Goal: Information Seeking & Learning: Check status

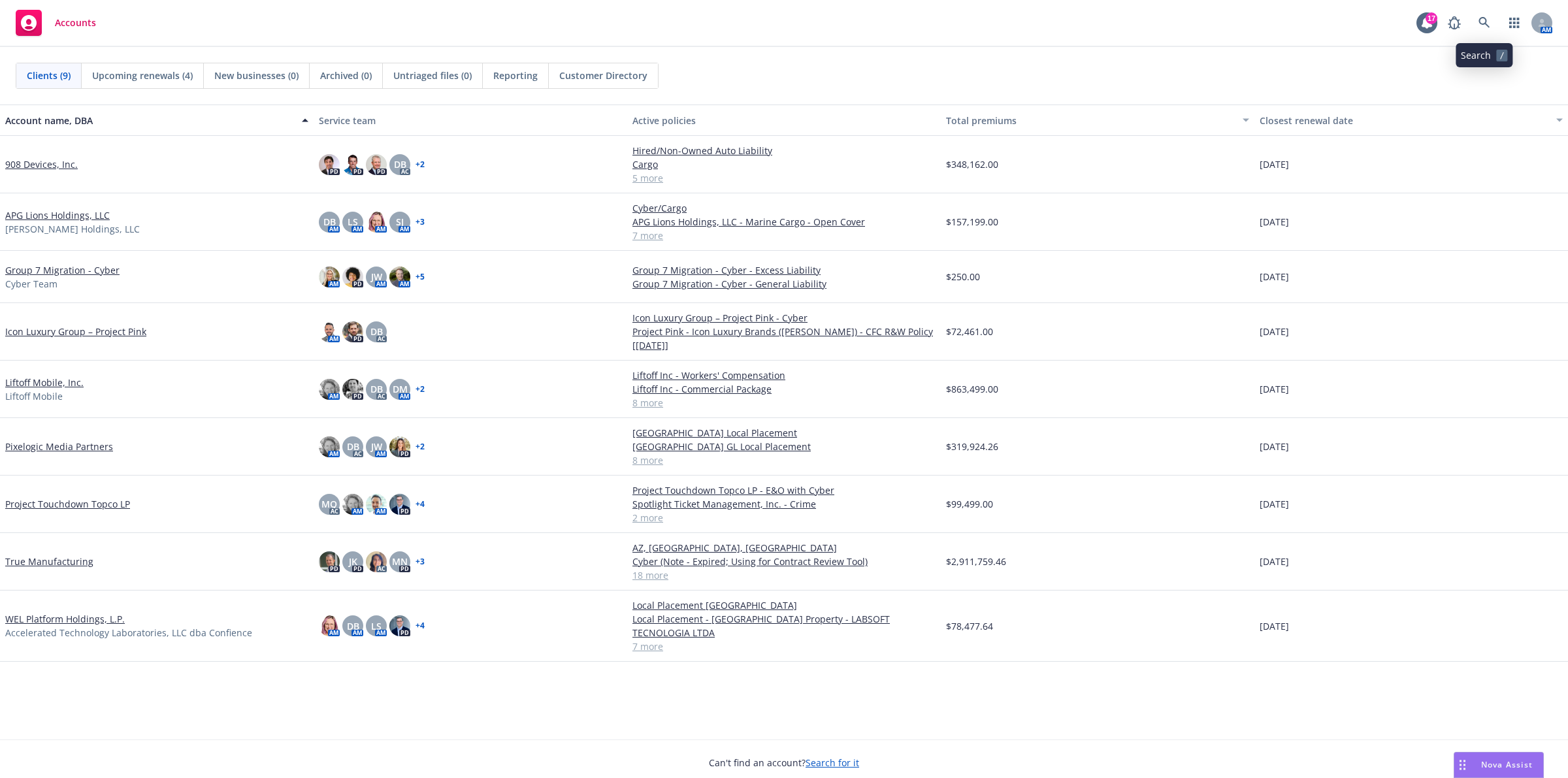
click at [1487, 21] on icon at bounding box center [1485, 23] width 12 height 12
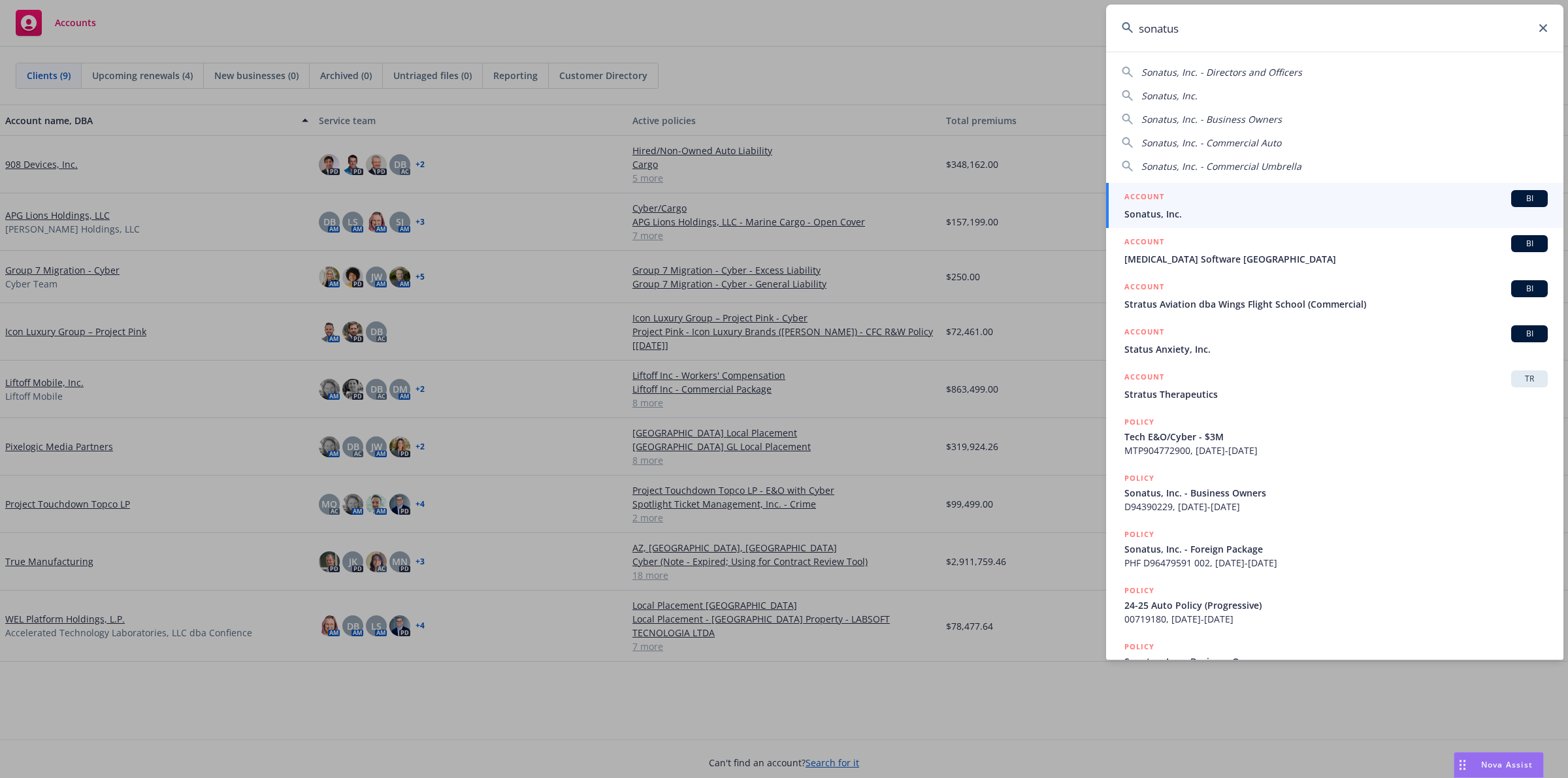
type input "sonatus"
click at [1312, 204] on div "ACCOUNT BI" at bounding box center [1336, 199] width 423 height 17
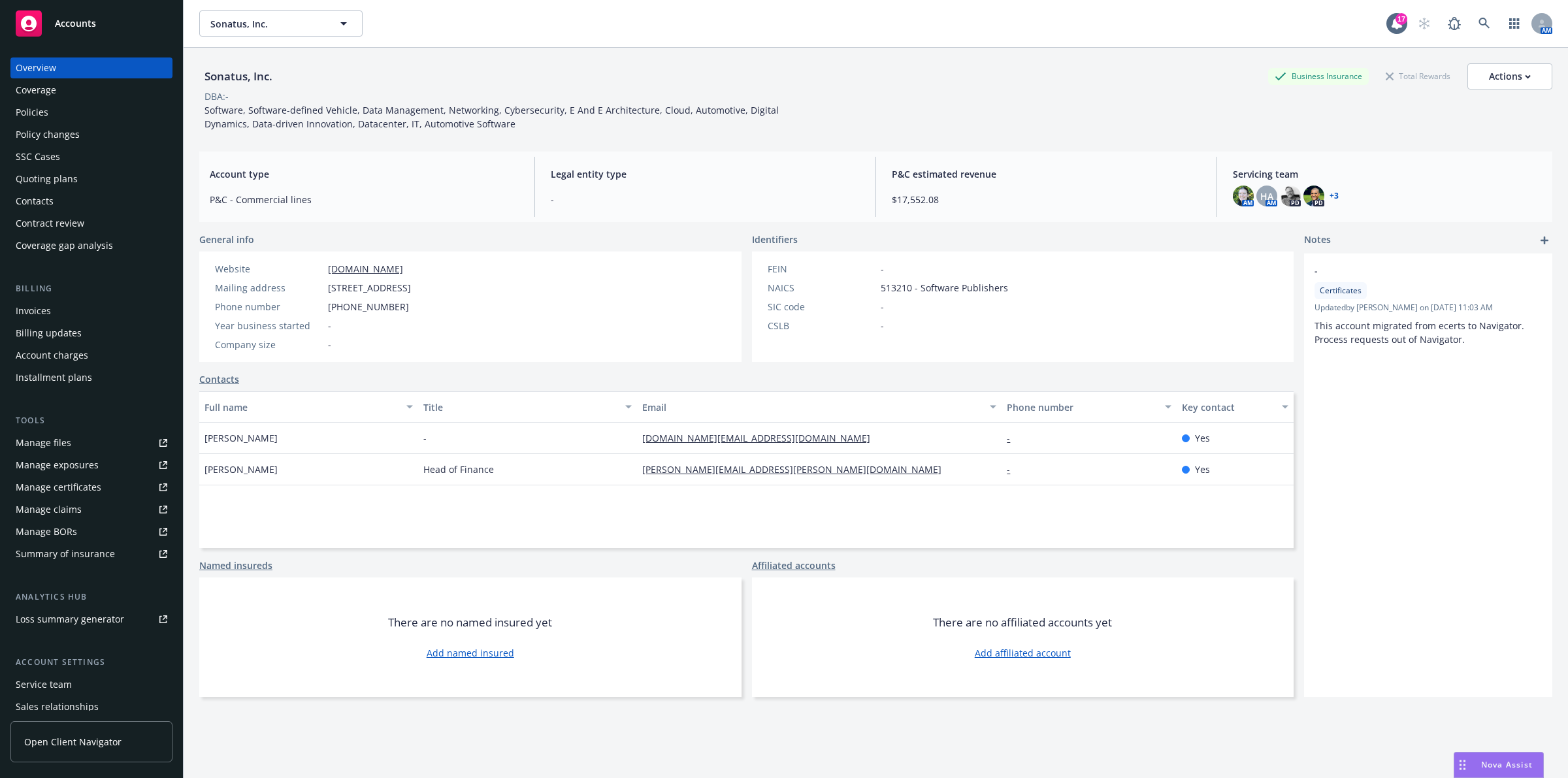
click at [49, 122] on div "Policies" at bounding box center [92, 112] width 152 height 21
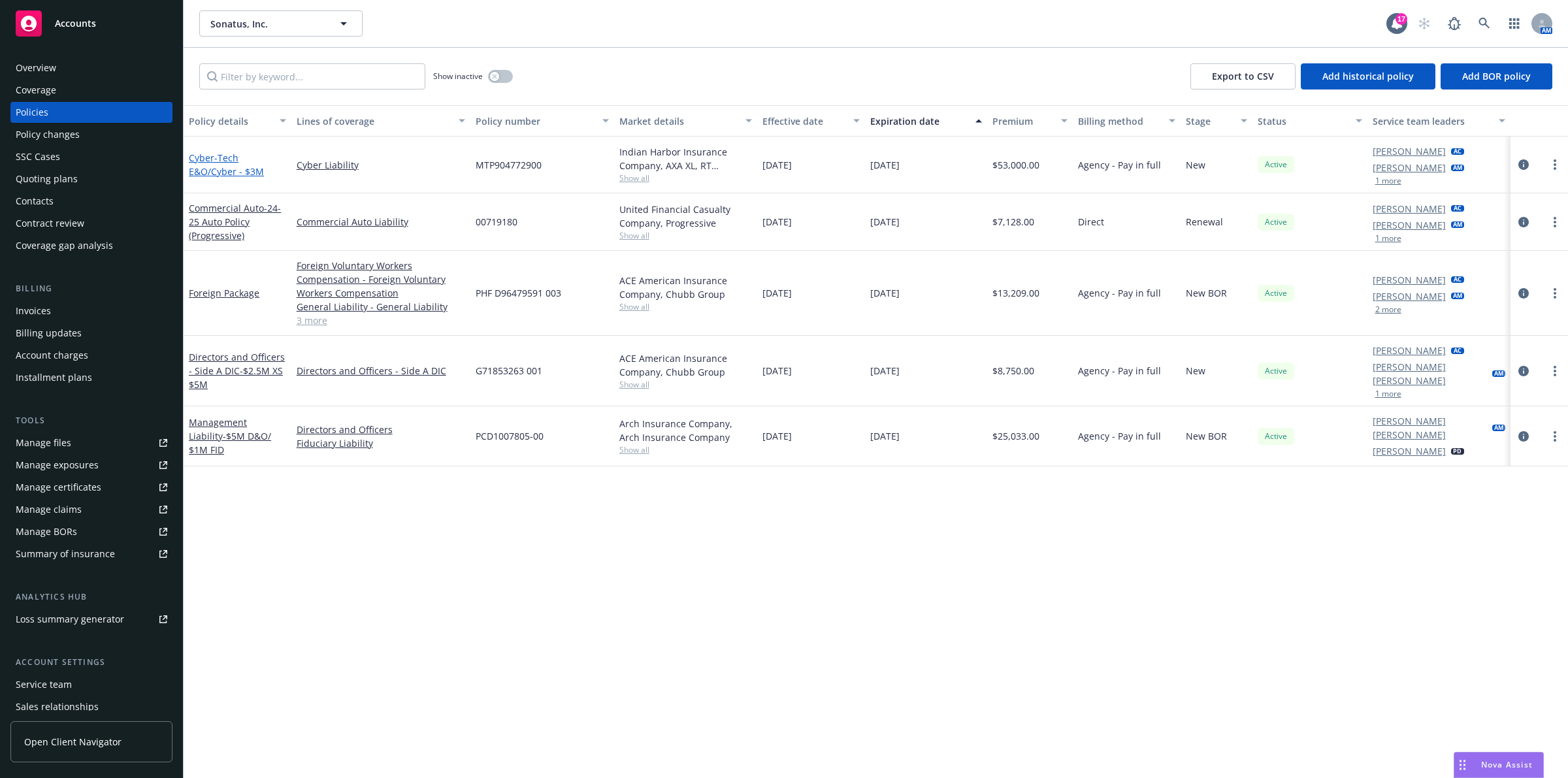
click at [217, 157] on span "- Tech E&O/Cyber - $3M" at bounding box center [226, 164] width 75 height 26
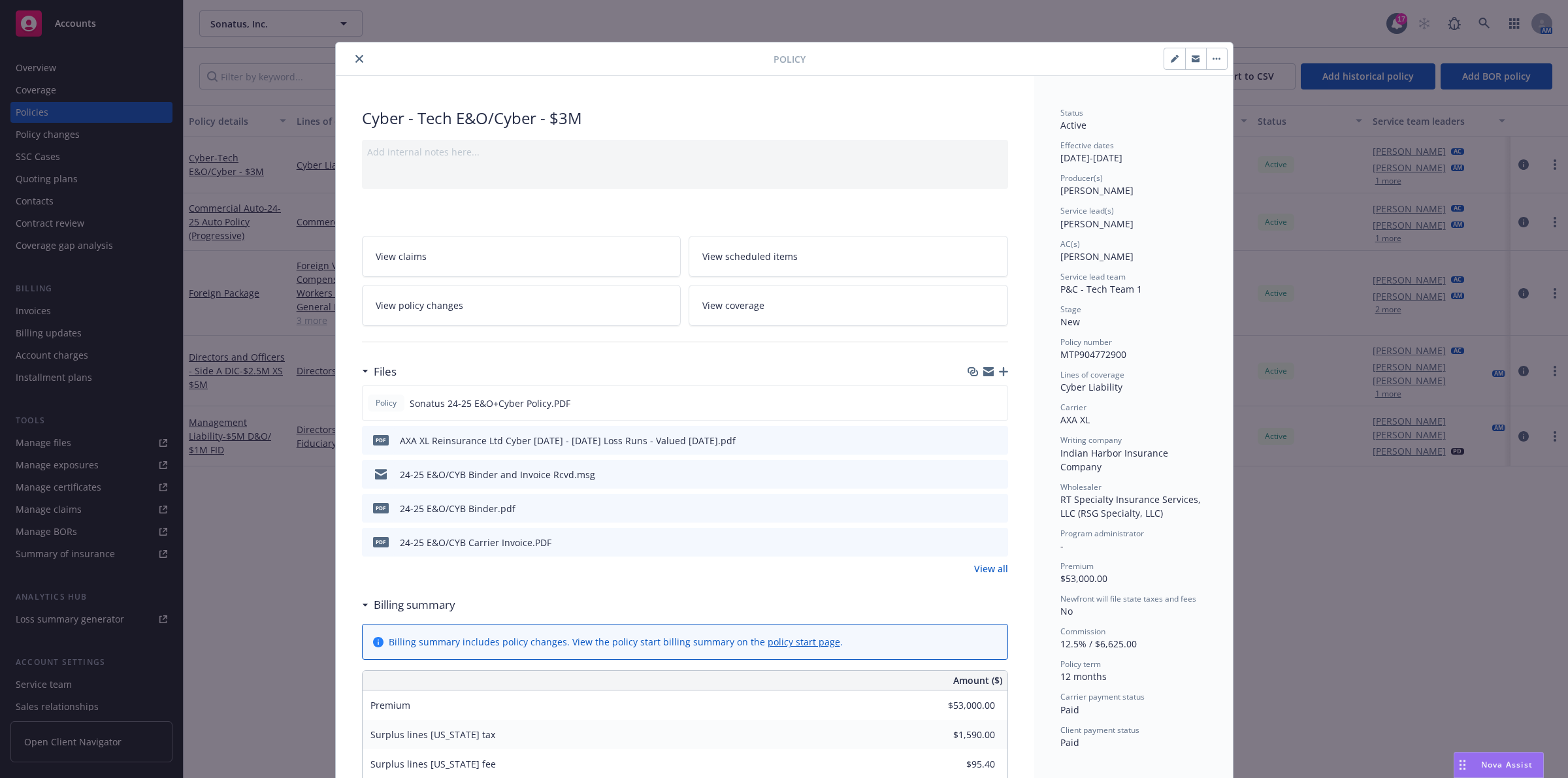
click at [356, 61] on icon "close" at bounding box center [359, 58] width 8 height 8
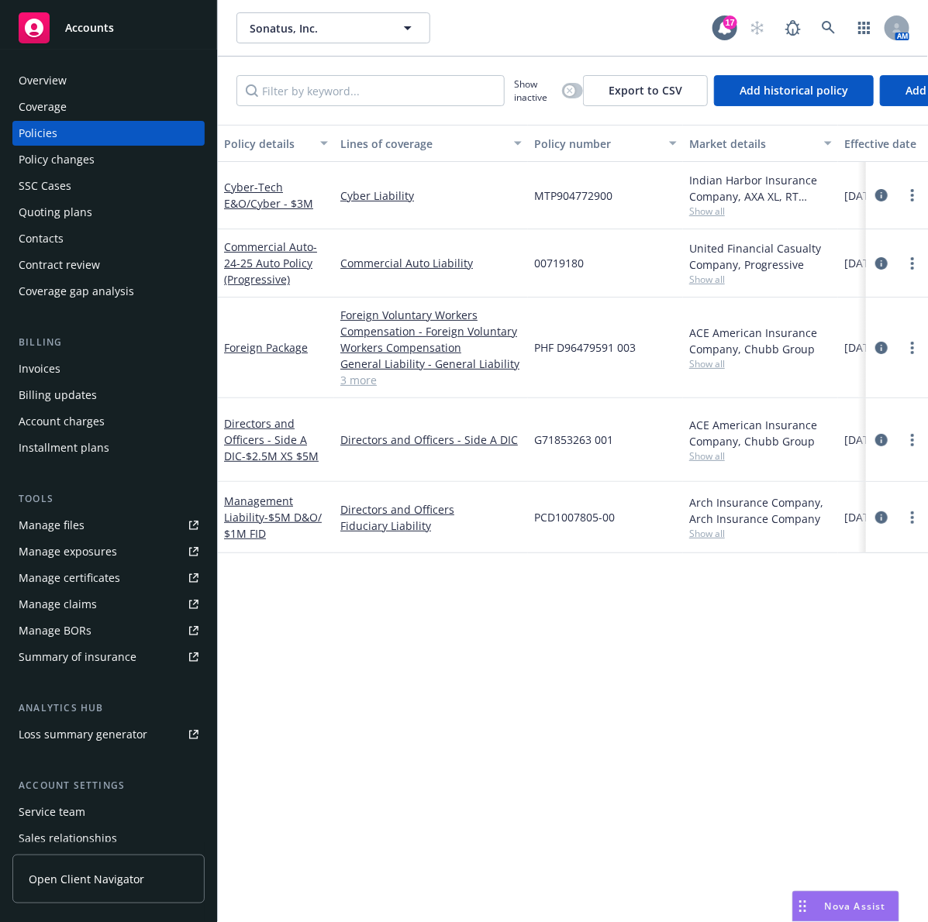
click at [116, 217] on div "Quoting plans" at bounding box center [109, 212] width 180 height 25
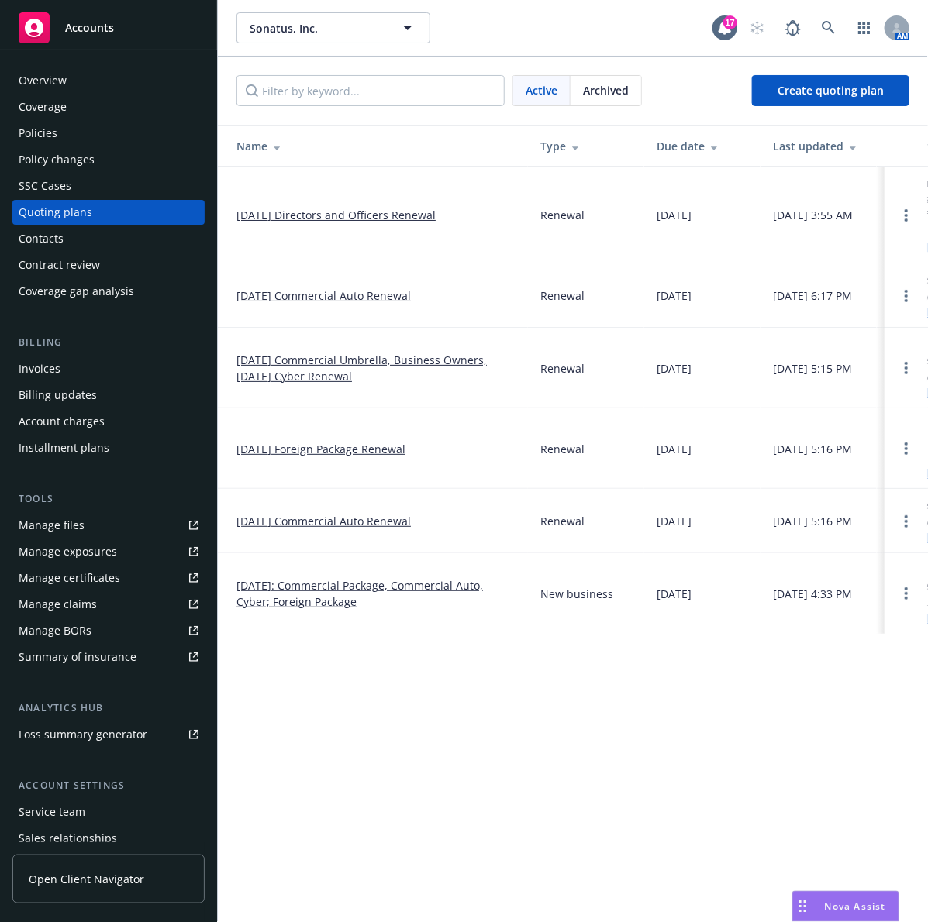
click at [327, 381] on link "[DATE] Commercial Umbrella, Business Owners, [DATE] Cyber Renewal" at bounding box center [375, 368] width 279 height 33
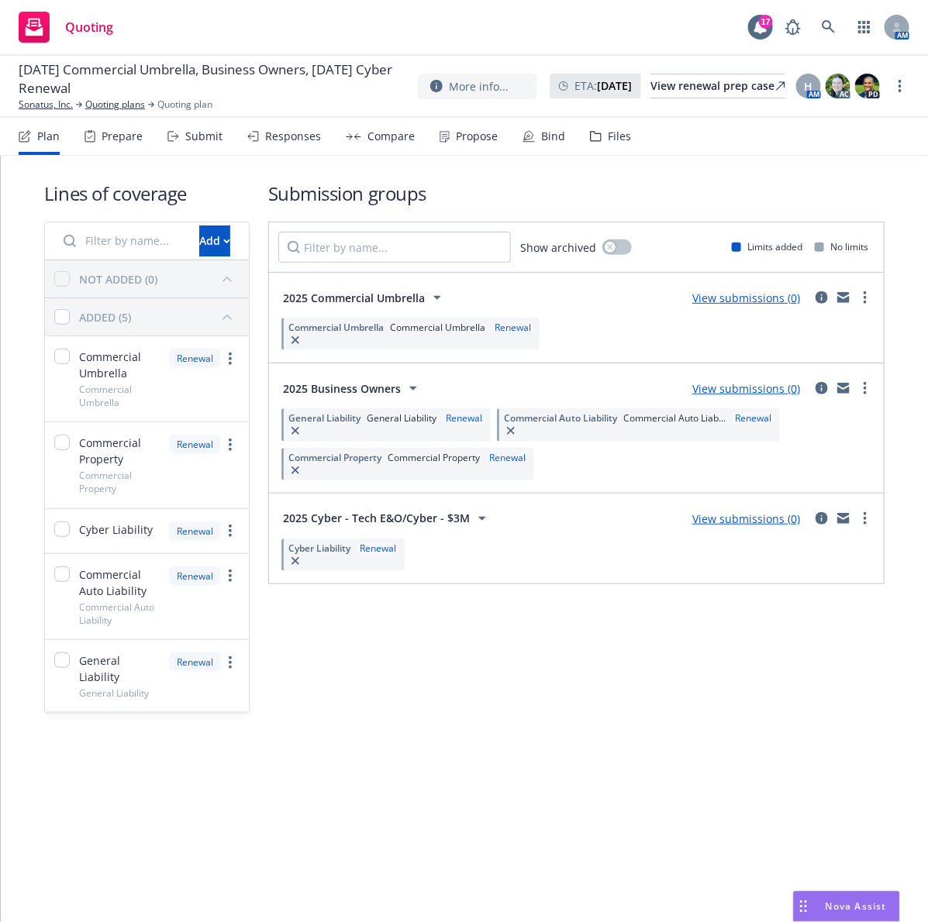
click at [178, 36] on div "Quoting 17 AM" at bounding box center [464, 28] width 928 height 56
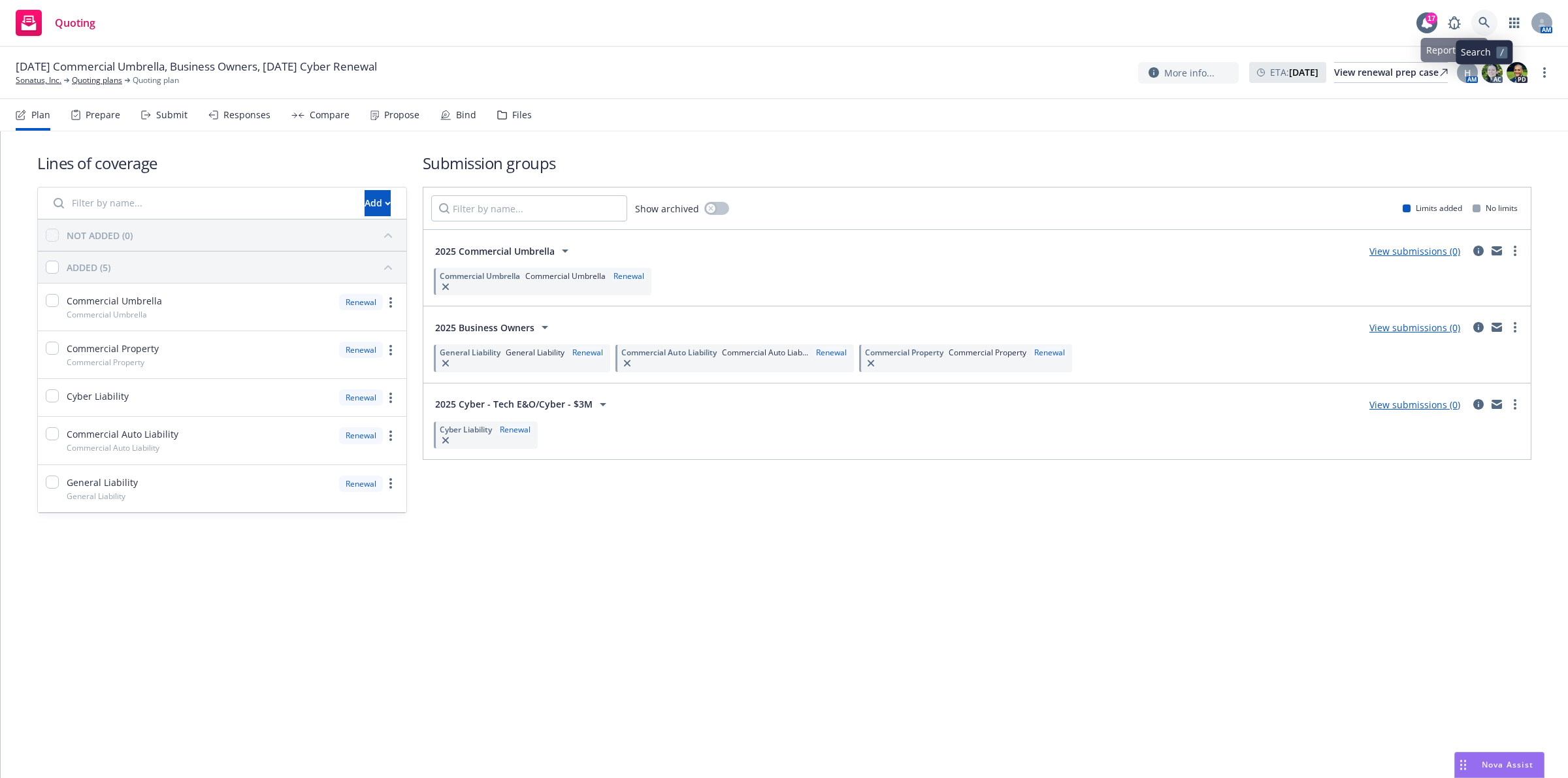
click at [781, 15] on link at bounding box center [1485, 23] width 26 height 26
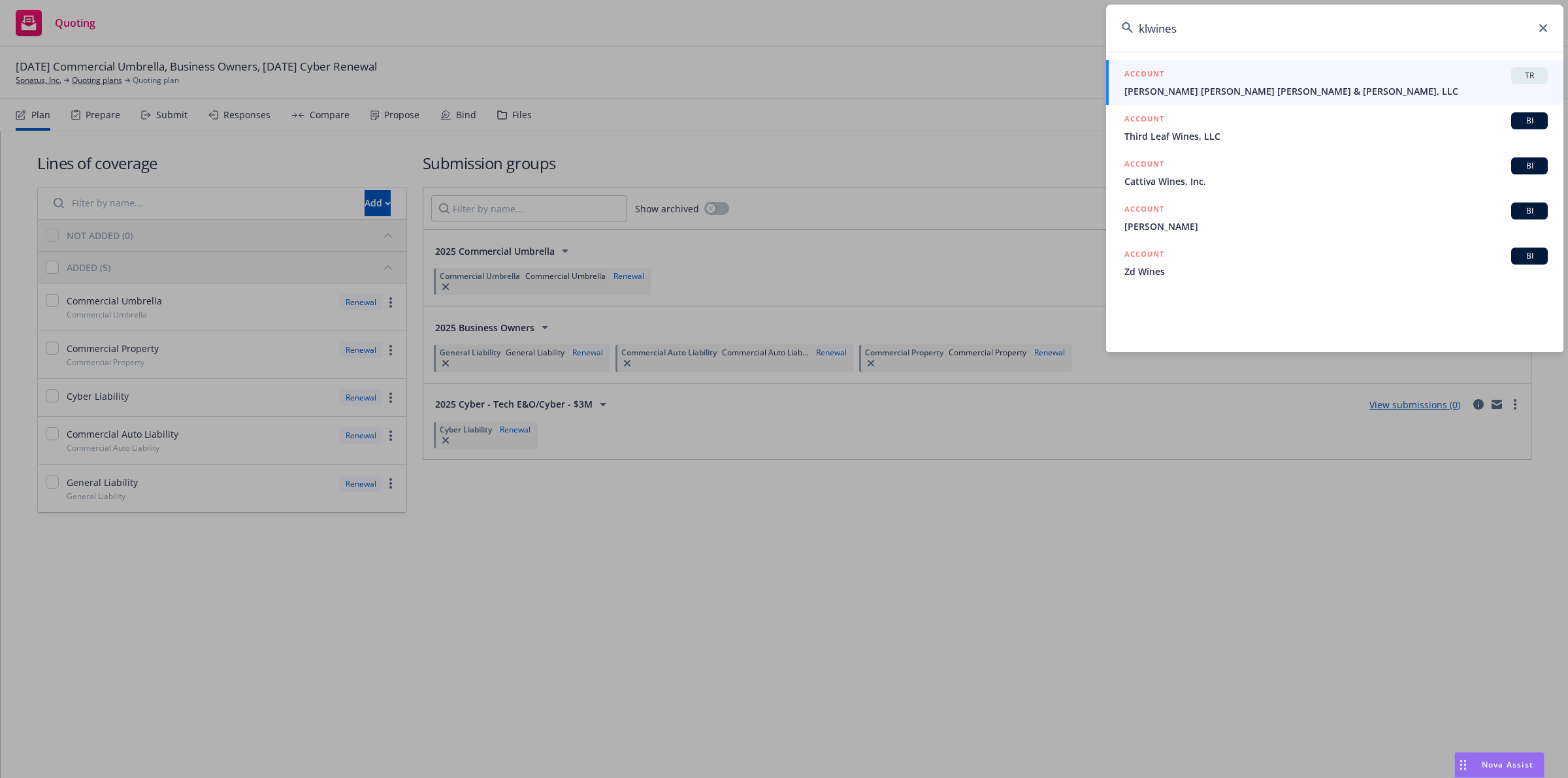
click at [781, 26] on input "klwines" at bounding box center [1334, 28] width 458 height 47
click at [781, 33] on input "klwines" at bounding box center [1334, 28] width 458 height 47
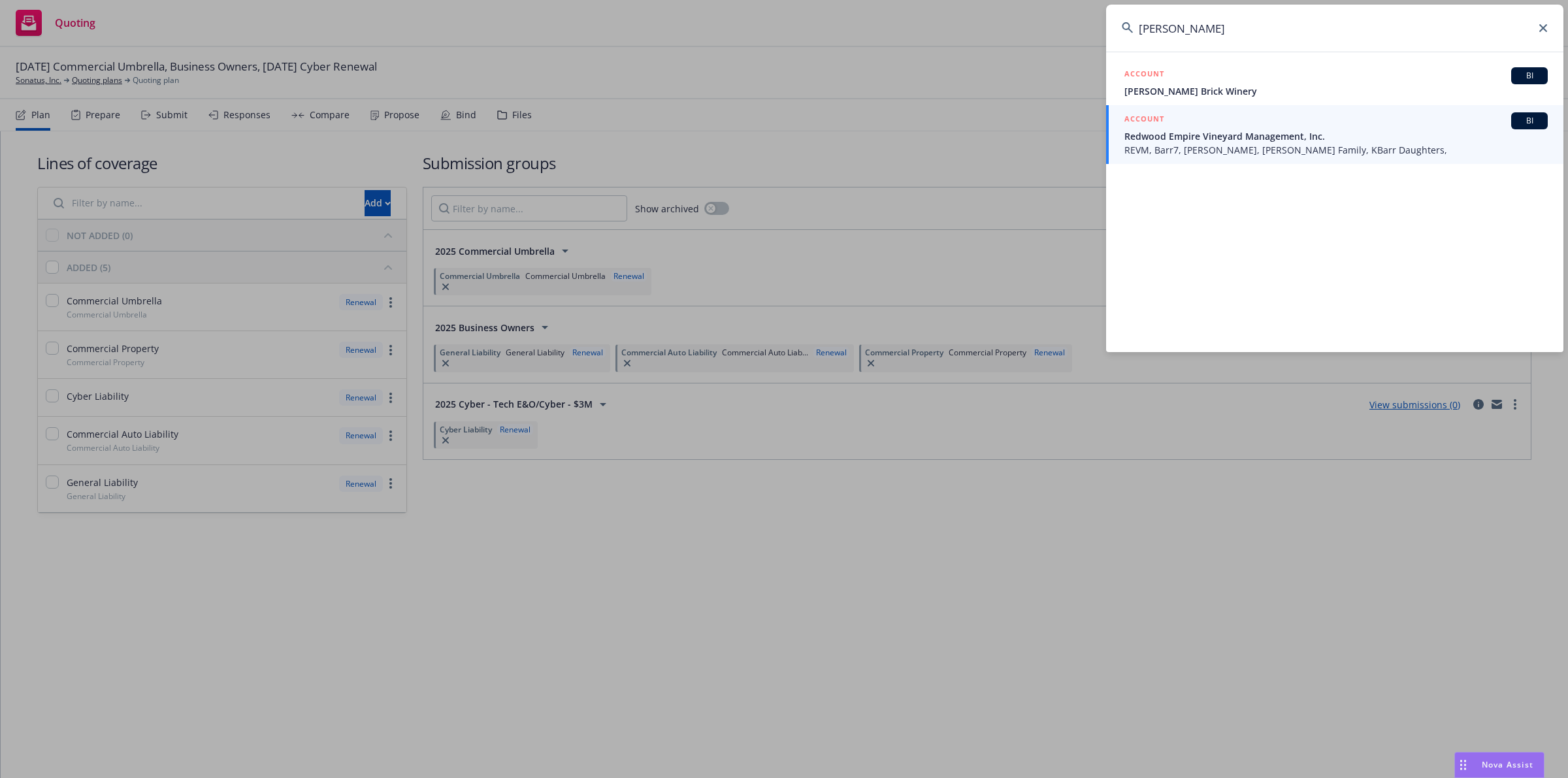
type input "[PERSON_NAME]"
click at [781, 138] on span "Redwood Empire Vineyard Management, Inc." at bounding box center [1336, 136] width 423 height 13
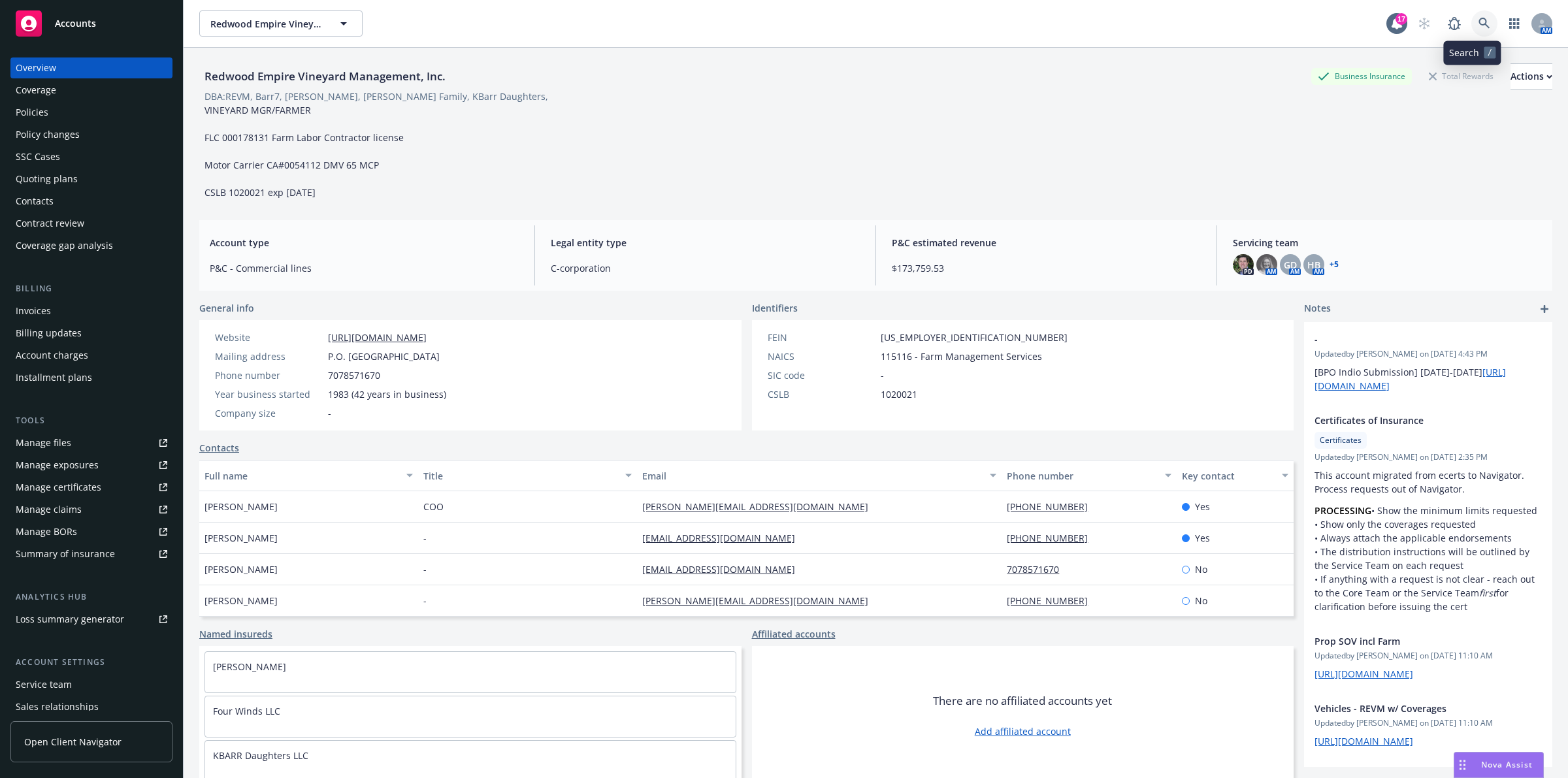
click at [1477, 31] on link at bounding box center [1485, 23] width 26 height 26
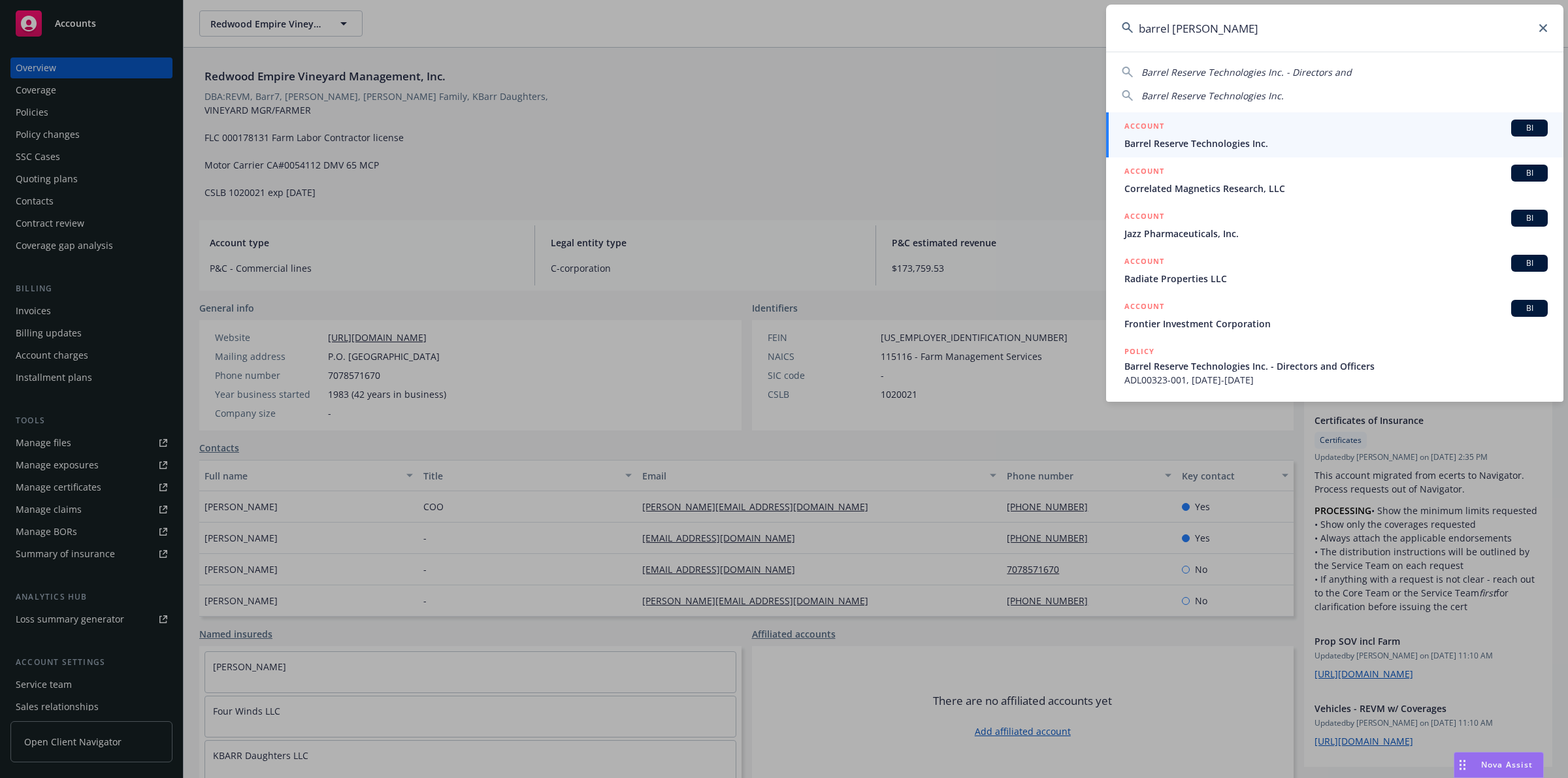
type input "barrel reser"
click at [1366, 145] on span "Barrel Reserve Technologies Inc." at bounding box center [1336, 143] width 423 height 13
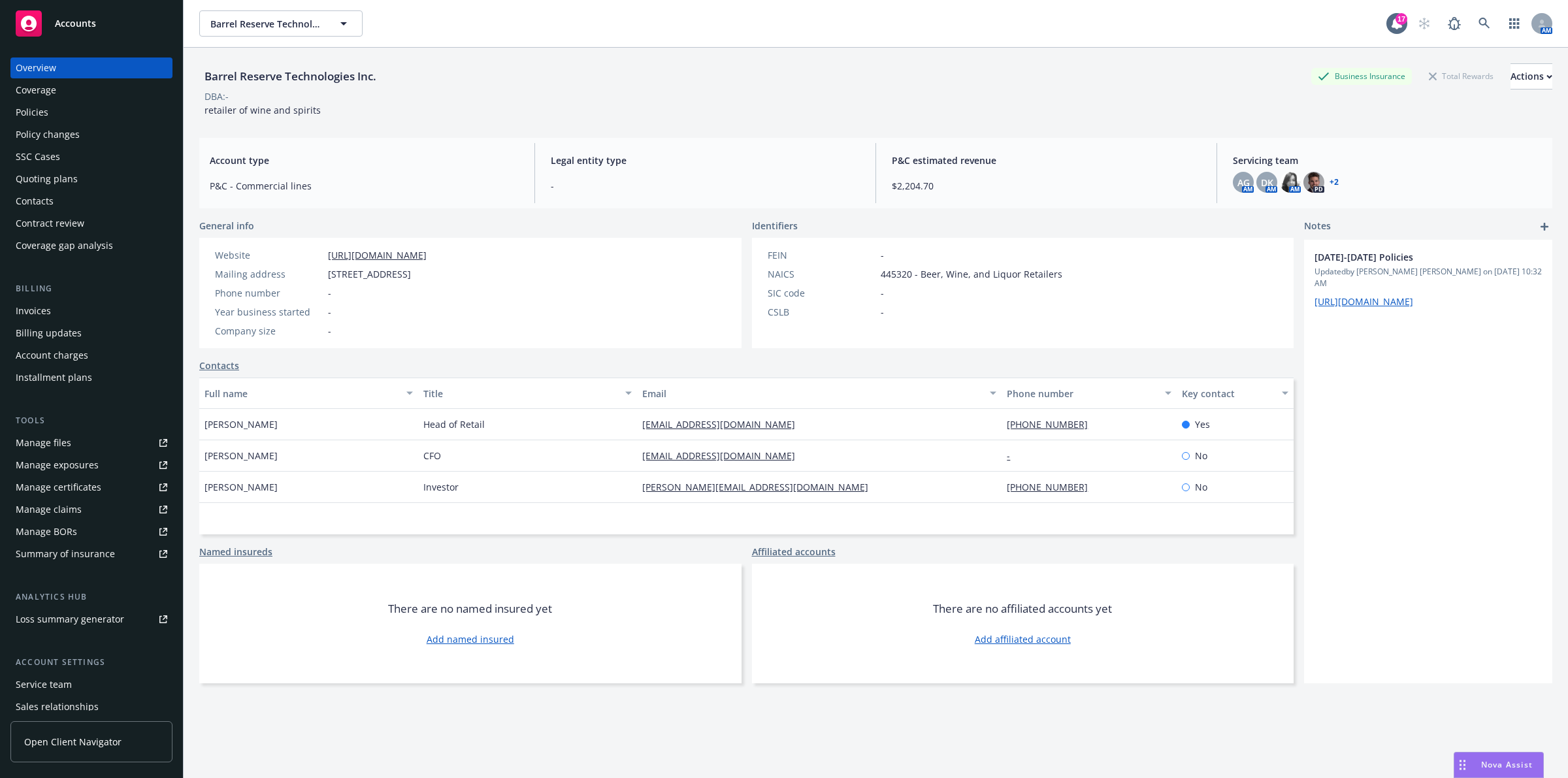
click at [66, 106] on div "Policies" at bounding box center [92, 112] width 152 height 21
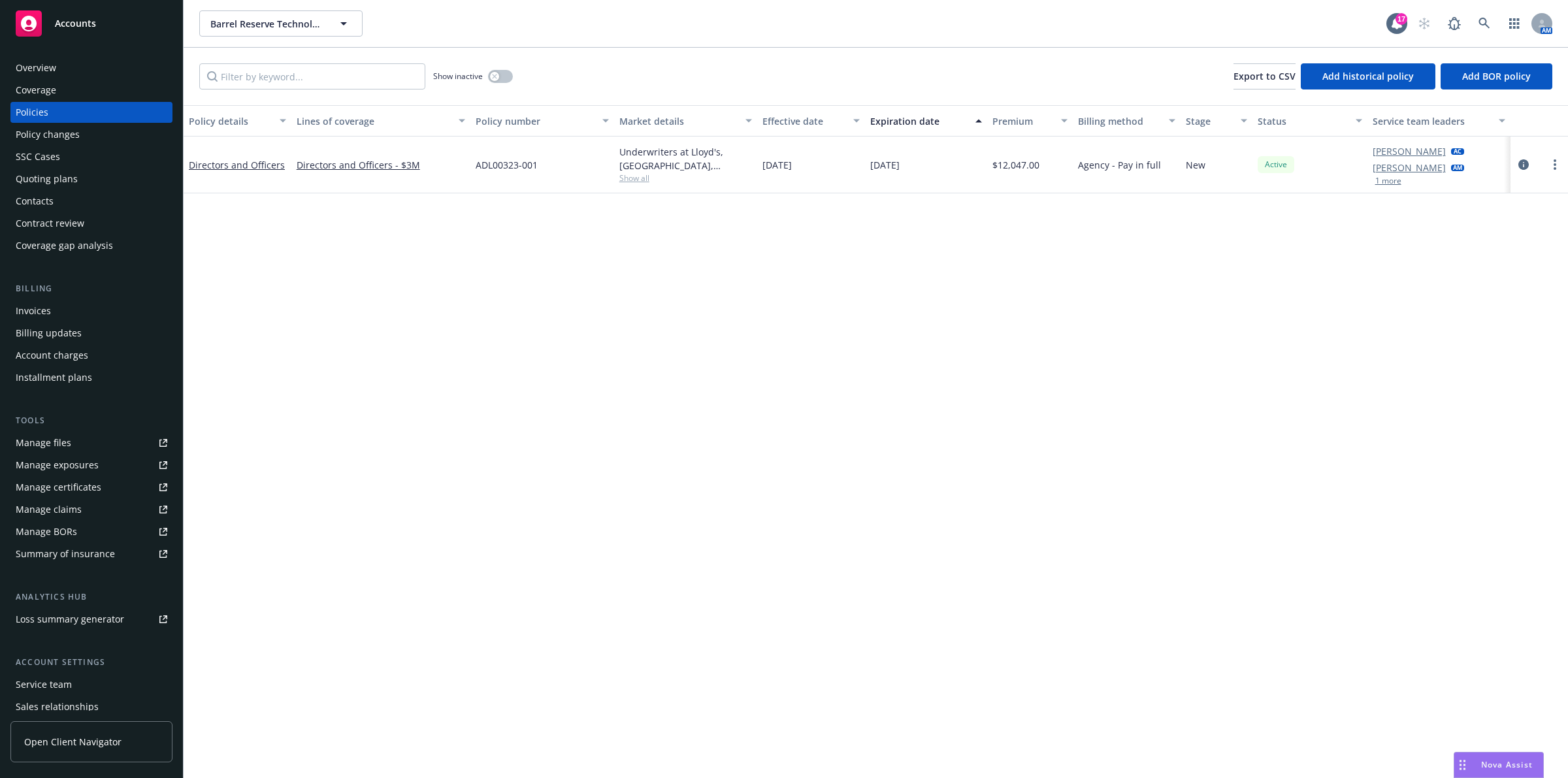
click at [501, 83] on div "Show inactive" at bounding box center [473, 76] width 80 height 26
click at [501, 80] on button "button" at bounding box center [500, 77] width 24 height 13
